Goal: Find specific page/section: Find specific page/section

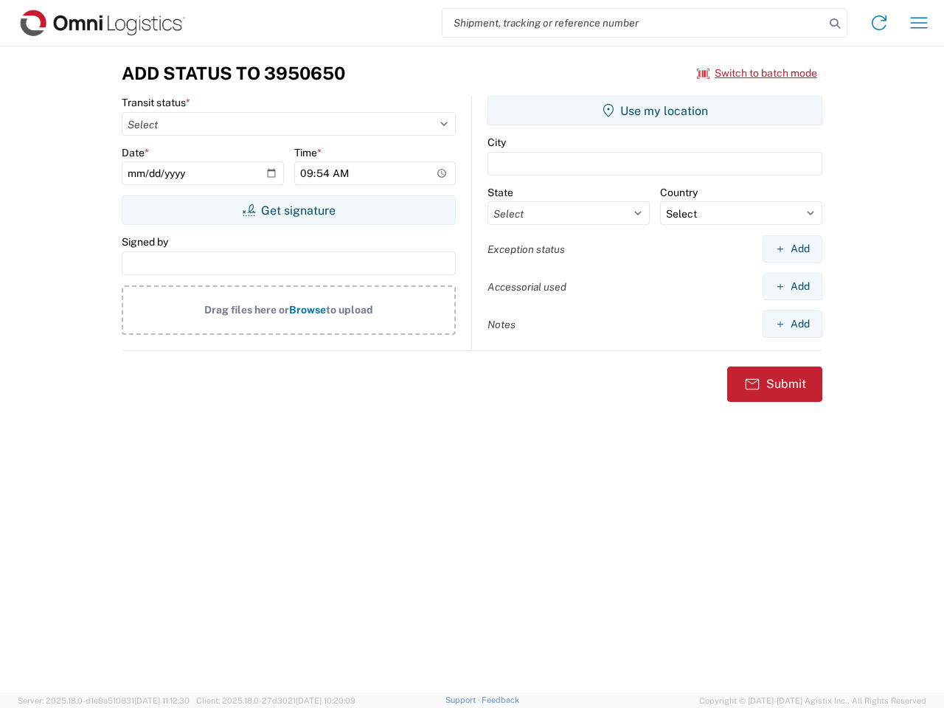
click at [633, 23] on input "search" at bounding box center [633, 23] width 382 height 28
click at [835, 24] on icon at bounding box center [834, 23] width 21 height 21
click at [879, 23] on icon at bounding box center [879, 23] width 24 height 24
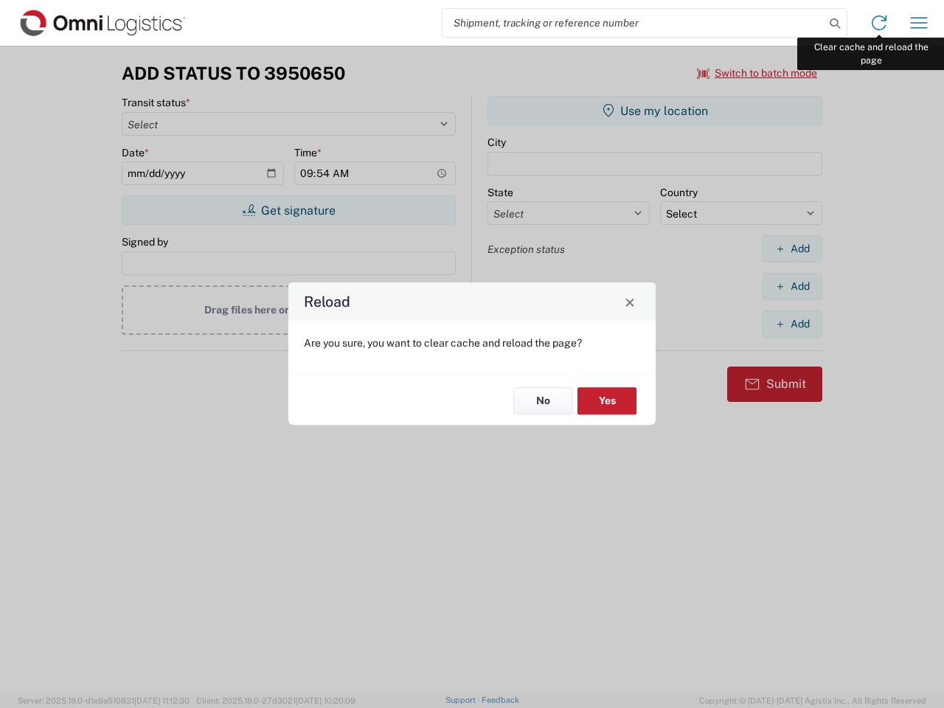
click at [919, 23] on div "Reload Are you sure, you want to clear cache and reload the page? No Yes" at bounding box center [472, 354] width 944 height 708
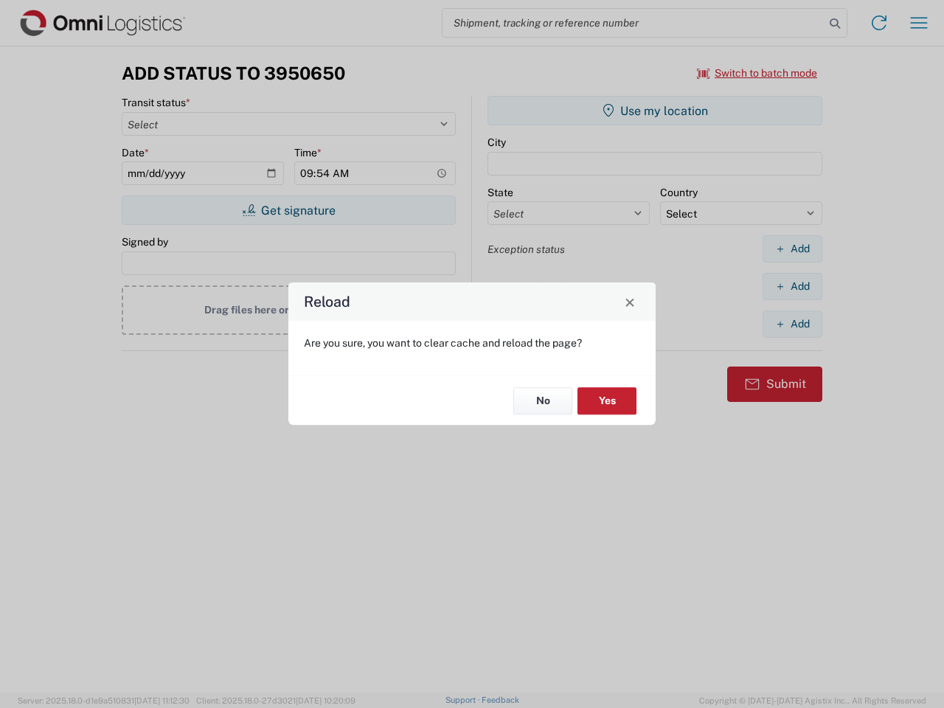
click at [757, 73] on div "Reload Are you sure, you want to clear cache and reload the page? No Yes" at bounding box center [472, 354] width 944 height 708
click at [288, 210] on div "Reload Are you sure, you want to clear cache and reload the page? No Yes" at bounding box center [472, 354] width 944 height 708
click at [655, 111] on div "Reload Are you sure, you want to clear cache and reload the page? No Yes" at bounding box center [472, 354] width 944 height 708
click at [792, 248] on div "Reload Are you sure, you want to clear cache and reload the page? No Yes" at bounding box center [472, 354] width 944 height 708
click at [792, 286] on div "Reload Are you sure, you want to clear cache and reload the page? No Yes" at bounding box center [472, 354] width 944 height 708
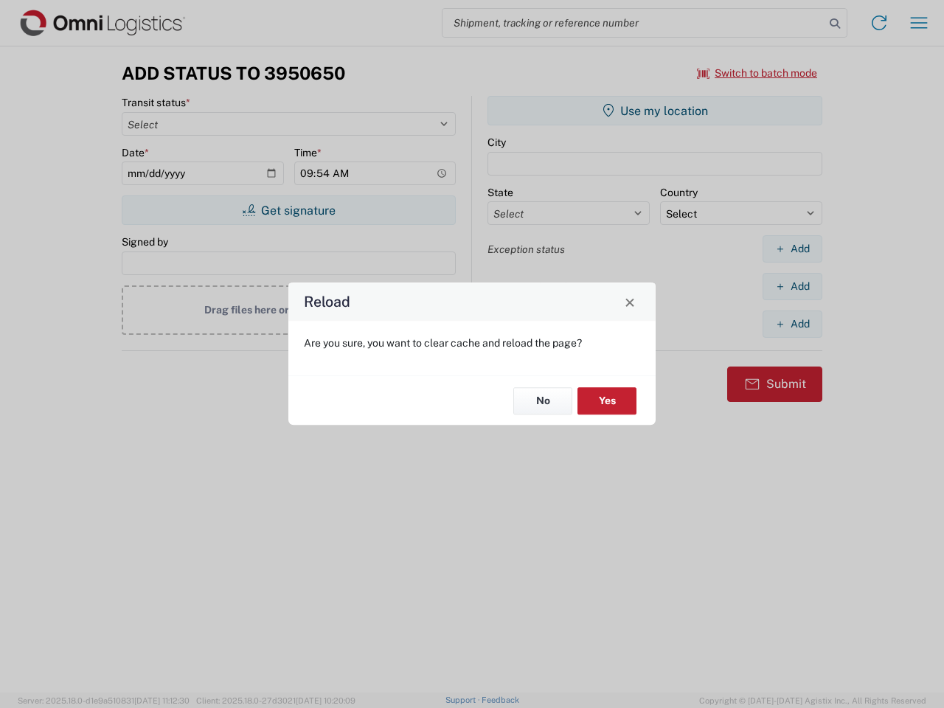
click at [792, 324] on div "Reload Are you sure, you want to clear cache and reload the page? No Yes" at bounding box center [472, 354] width 944 height 708
